Goal: Find specific page/section: Find specific page/section

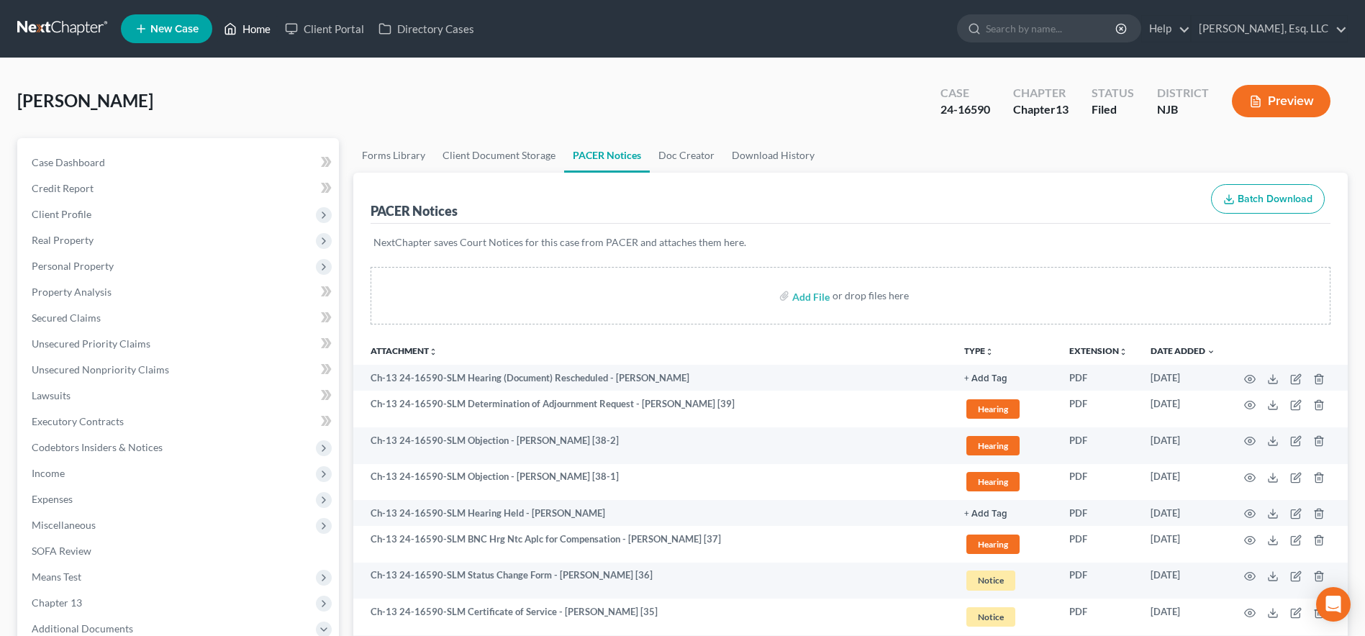
click at [258, 34] on link "Home" at bounding box center [247, 29] width 61 height 26
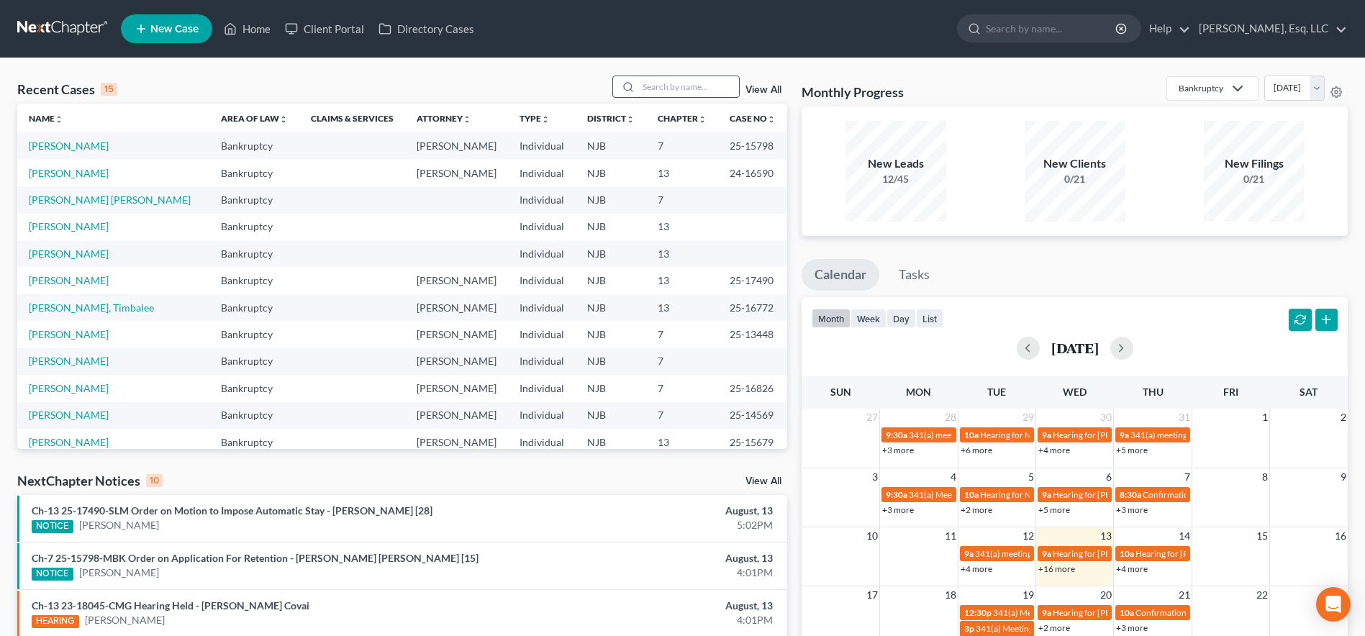
click at [664, 83] on input "search" at bounding box center [688, 86] width 101 height 21
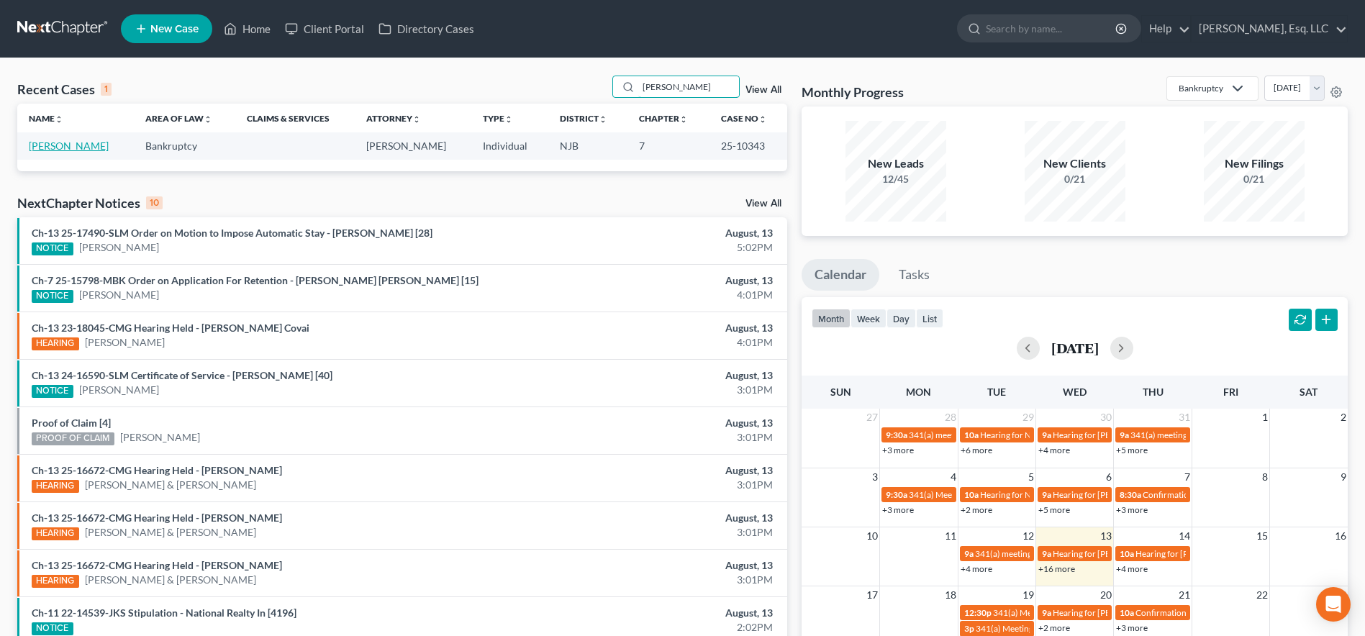
type input "[PERSON_NAME]"
click at [52, 142] on link "[PERSON_NAME]" at bounding box center [69, 146] width 80 height 12
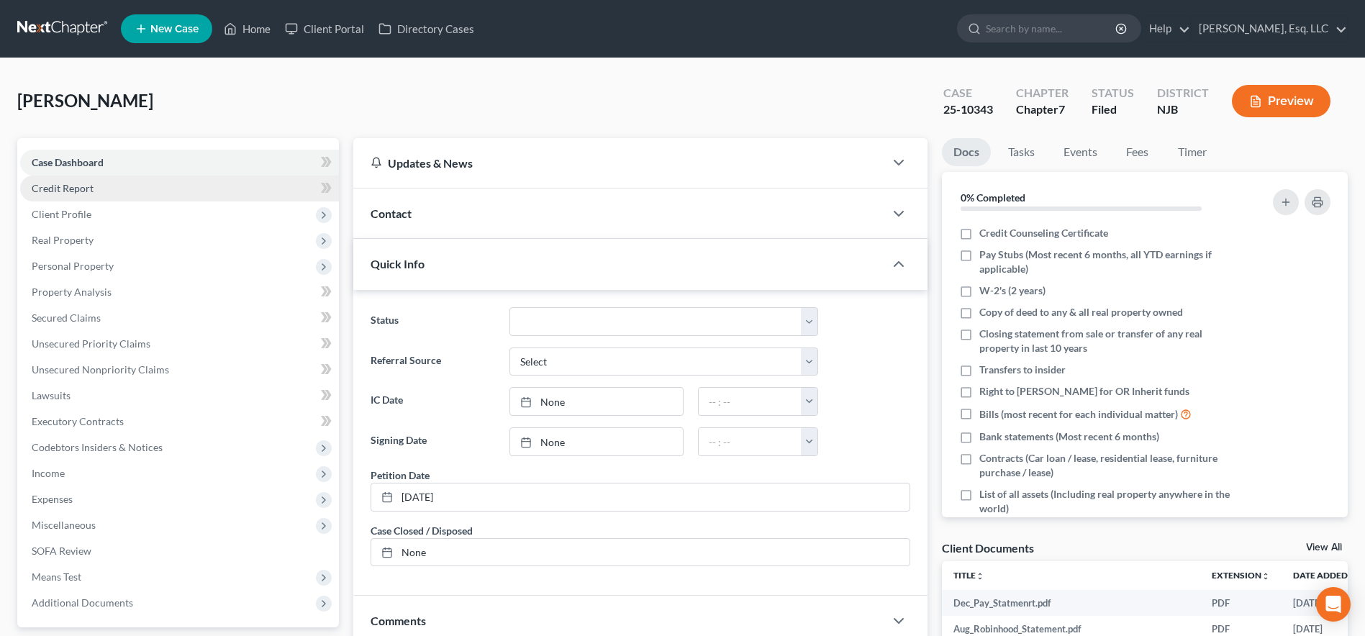
click at [53, 186] on span "Credit Report" at bounding box center [63, 188] width 62 height 12
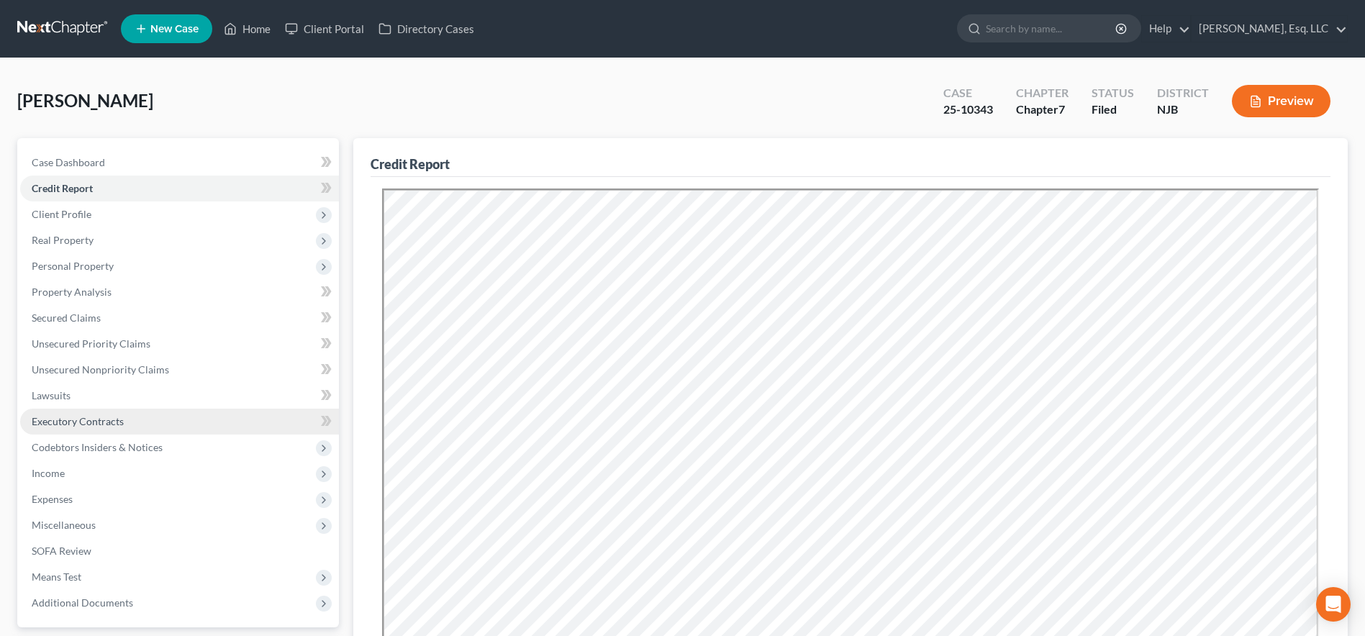
click at [260, 427] on link "Executory Contracts" at bounding box center [179, 422] width 319 height 26
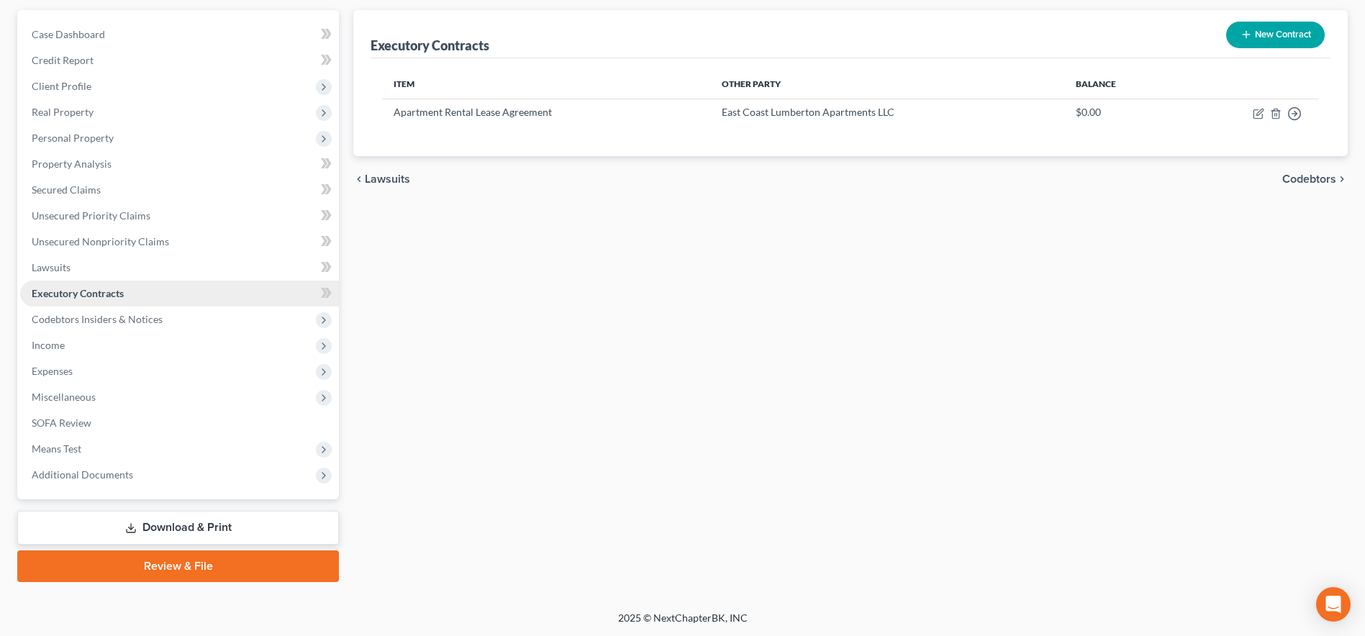
scroll to position [129, 0]
click at [117, 476] on span "Additional Documents" at bounding box center [82, 474] width 101 height 12
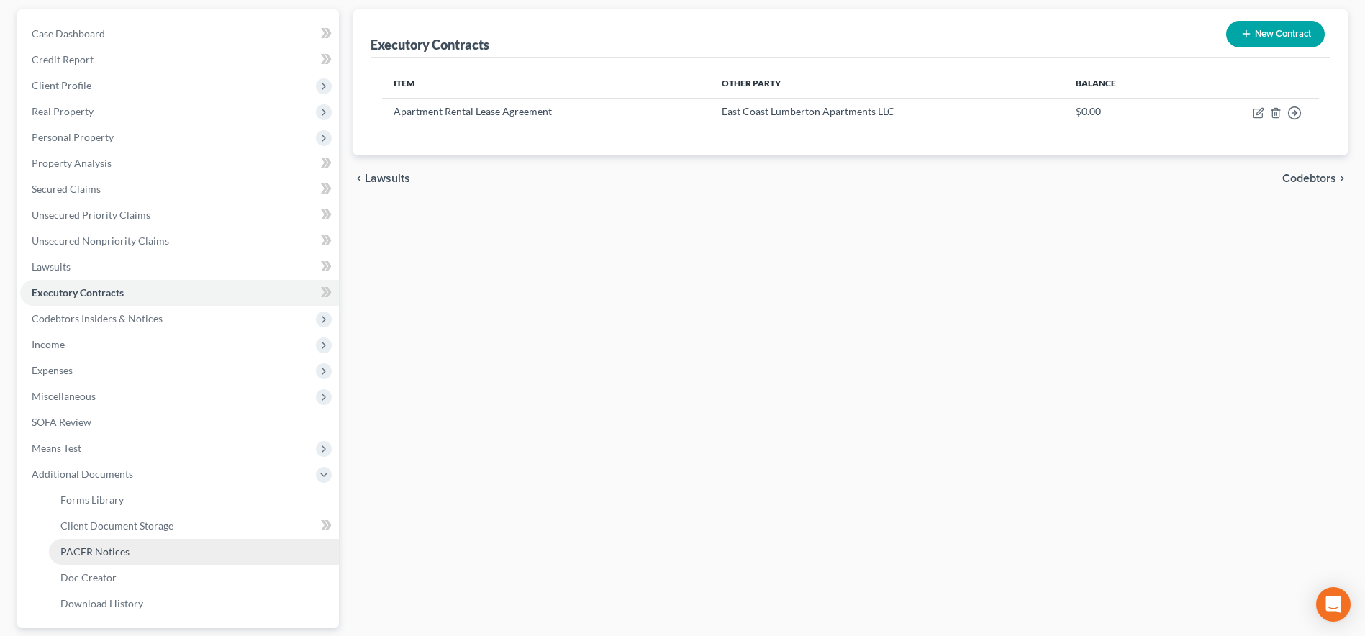
click at [107, 552] on span "PACER Notices" at bounding box center [94, 551] width 69 height 12
